Goal: Information Seeking & Learning: Find specific fact

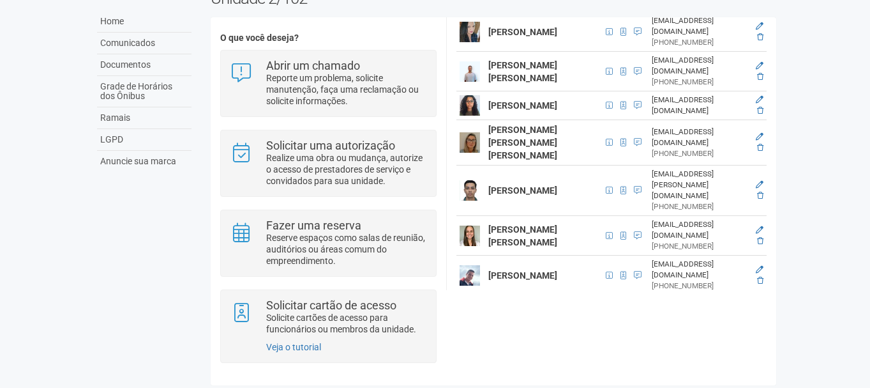
scroll to position [92, 0]
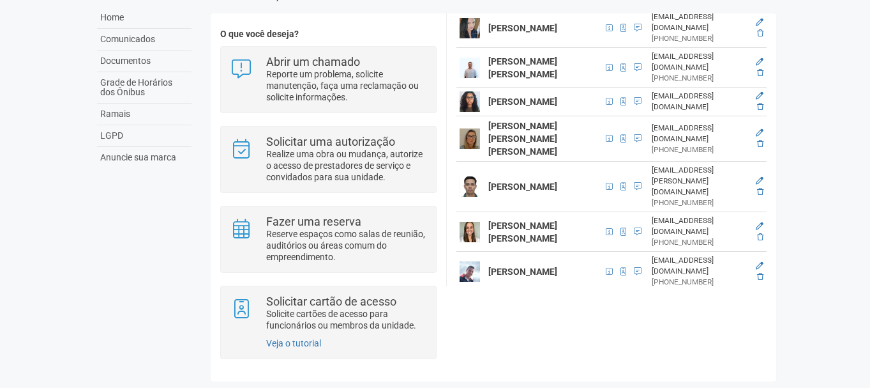
click at [543, 181] on strong "[PERSON_NAME]" at bounding box center [522, 186] width 69 height 10
click at [759, 177] on icon at bounding box center [760, 181] width 8 height 8
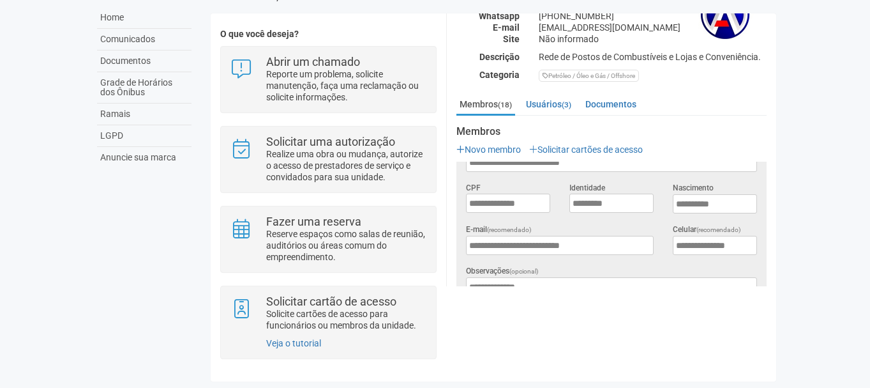
scroll to position [0, 0]
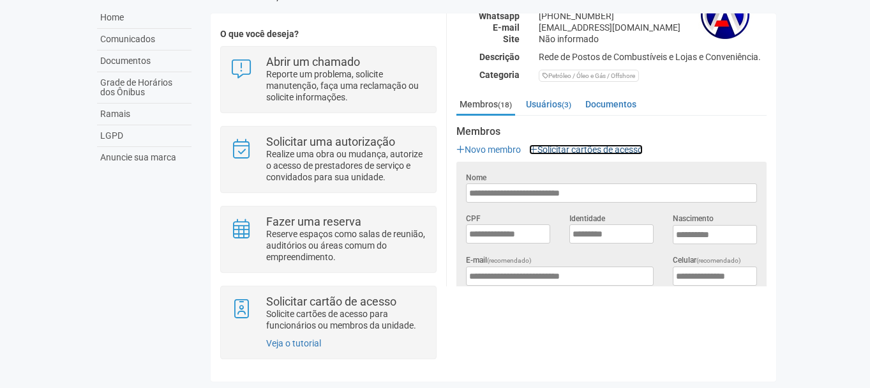
click at [556, 144] on link "Solicitar cartões de acesso" at bounding box center [586, 149] width 114 height 10
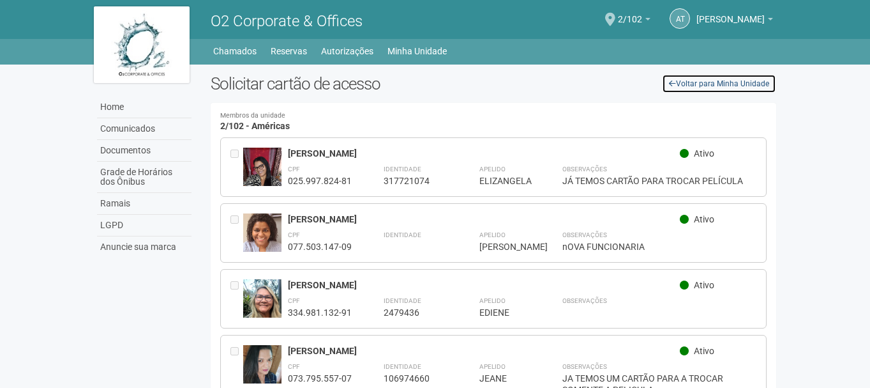
click at [695, 85] on link "Voltar para Minha Unidade" at bounding box center [719, 83] width 114 height 19
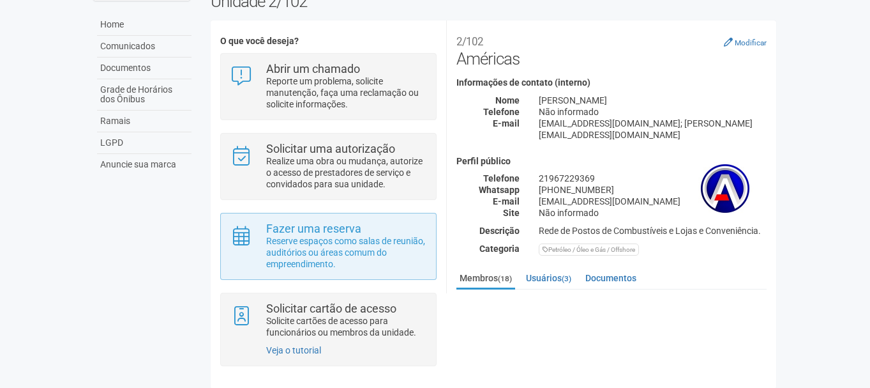
scroll to position [85, 0]
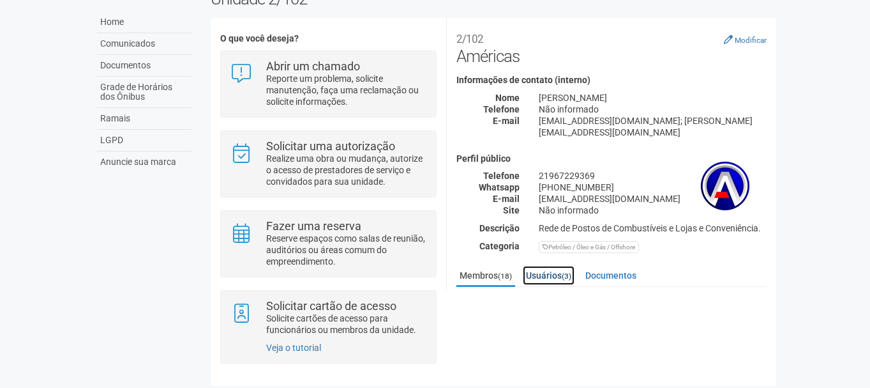
click at [556, 266] on link "Usuários (3)" at bounding box center [549, 275] width 52 height 19
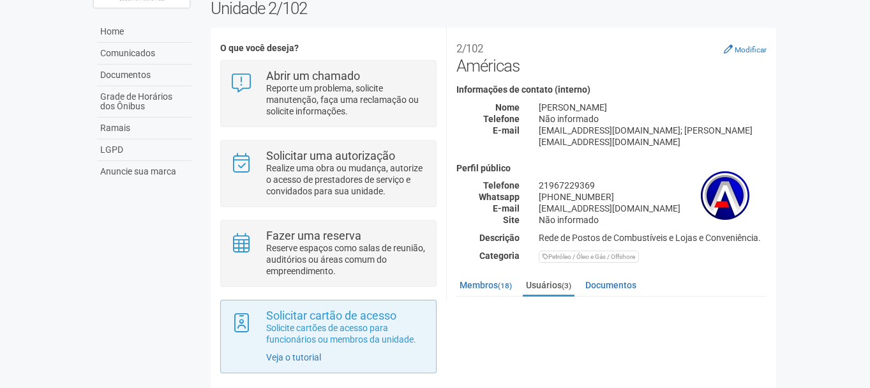
scroll to position [71, 0]
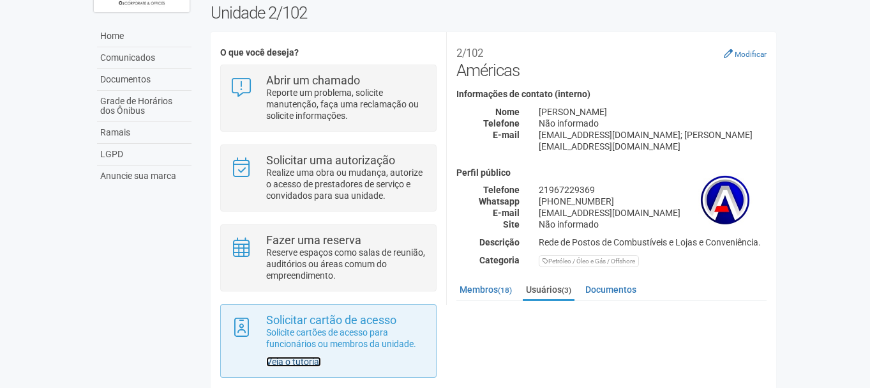
click at [294, 361] on link "Veja o tutorial" at bounding box center [293, 361] width 55 height 10
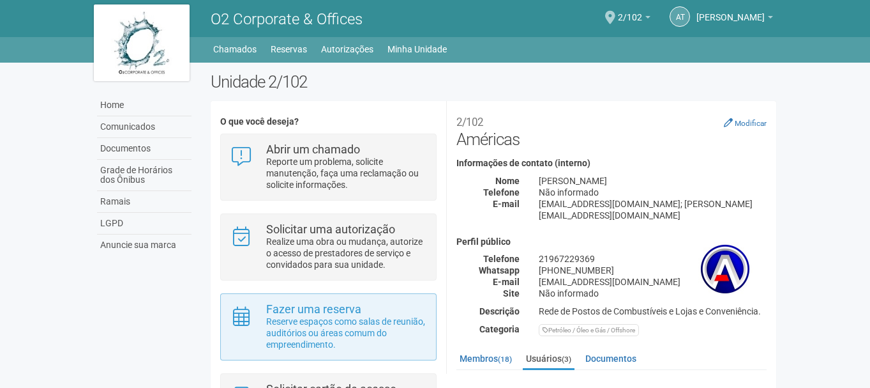
scroll to position [0, 0]
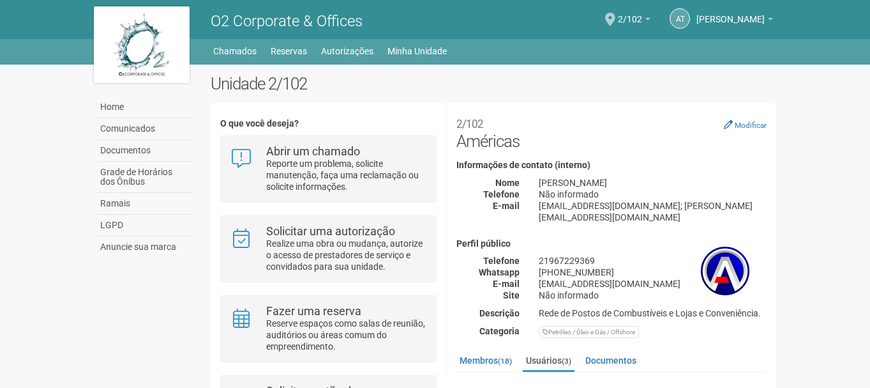
click at [150, 48] on img at bounding box center [142, 44] width 96 height 77
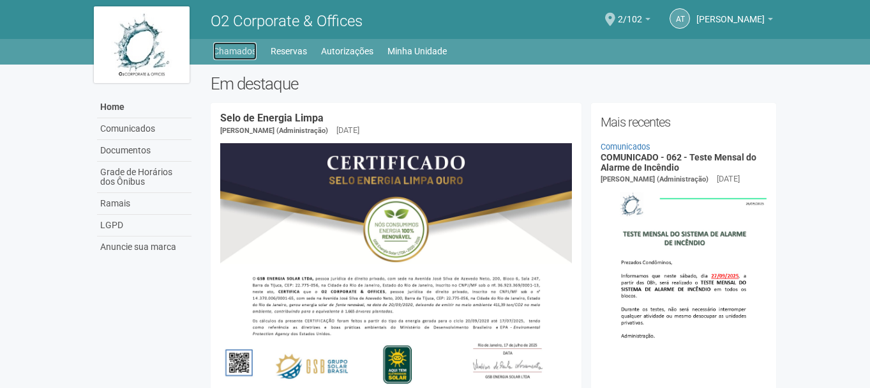
click at [252, 48] on link "Chamados" at bounding box center [234, 51] width 43 height 18
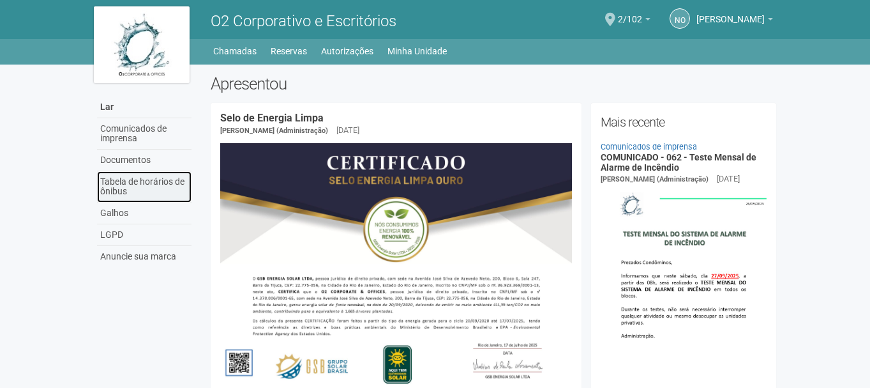
click at [142, 182] on font "Tabela de horários de ônibus" at bounding box center [142, 186] width 84 height 20
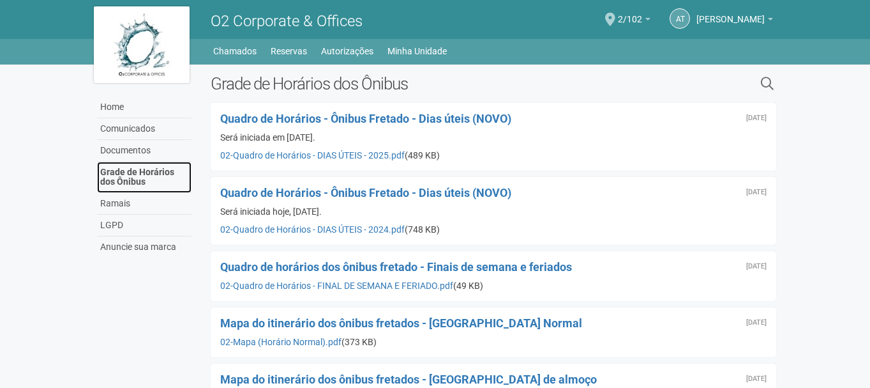
click at [139, 172] on link "Grade de Horários dos Ônibus" at bounding box center [144, 177] width 95 height 31
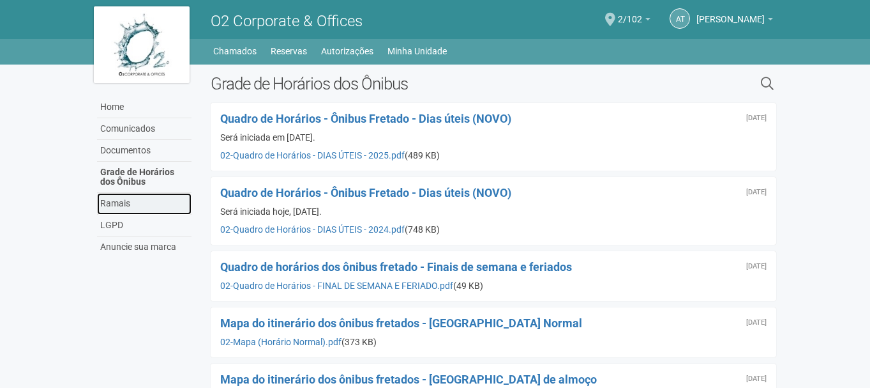
click at [130, 201] on link "Ramais" at bounding box center [144, 204] width 95 height 22
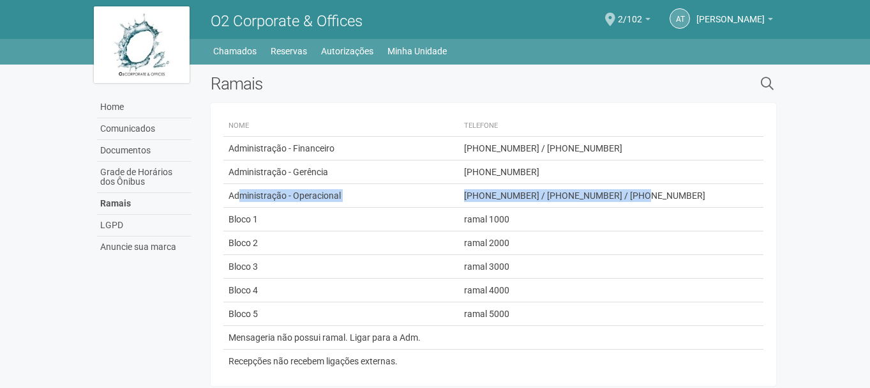
drag, startPoint x: 240, startPoint y: 198, endPoint x: 692, endPoint y: 194, distance: 452.1
click at [692, 194] on tr "Administração - Operacional [PHONE_NUMBER] / [PHONE_NUMBER] / [PHONE_NUMBER]" at bounding box center [493, 196] width 541 height 24
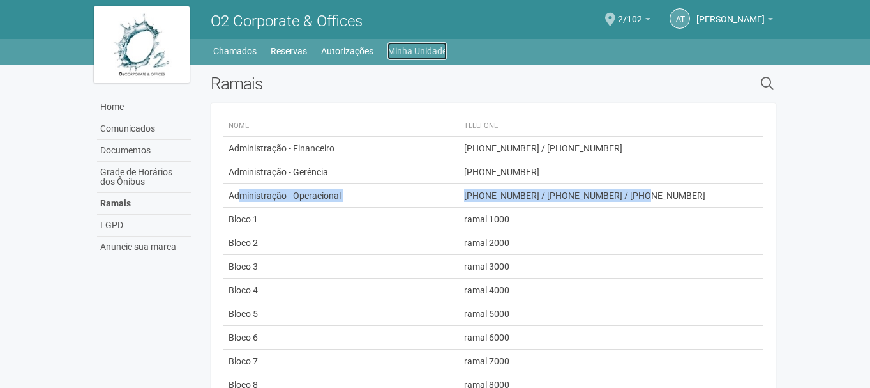
click at [420, 52] on link "Minha Unidade" at bounding box center [417, 51] width 59 height 18
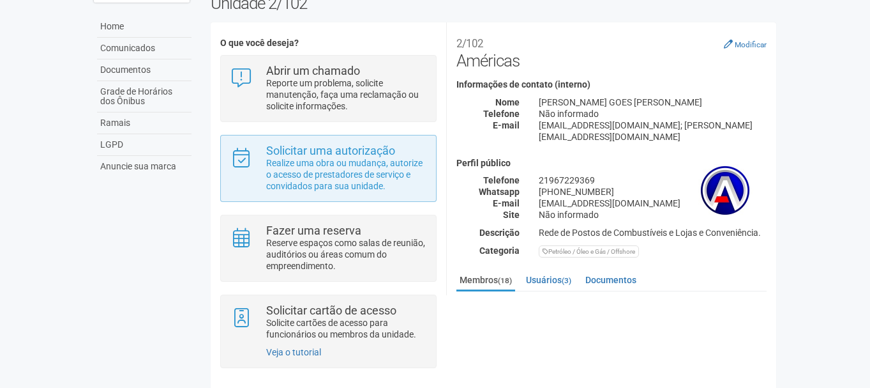
scroll to position [92, 0]
